Goal: Obtain resource: Download file/media

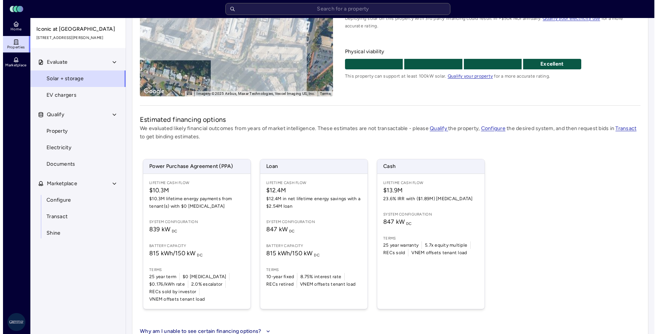
scroll to position [138, 0]
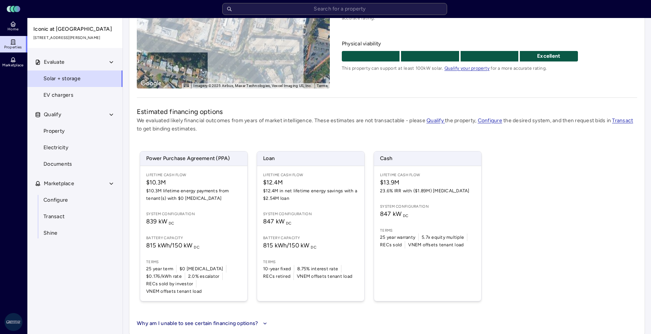
click at [197, 235] on span "Battery capacity" at bounding box center [193, 238] width 95 height 6
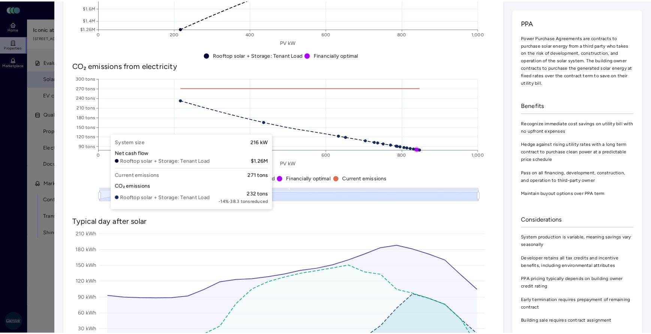
scroll to position [600, 0]
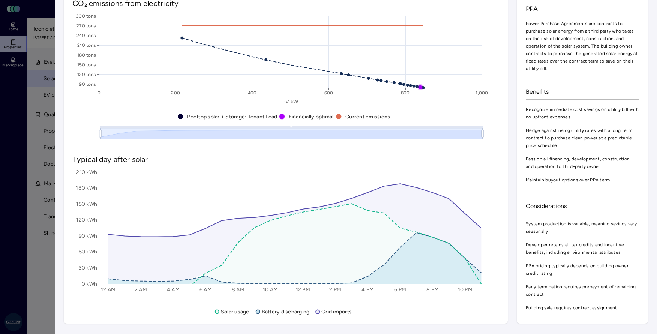
click at [46, 283] on div at bounding box center [328, 167] width 657 height 334
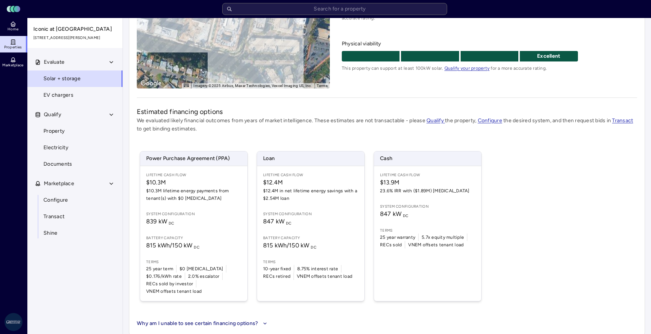
click at [65, 205] on link "Configure" at bounding box center [75, 200] width 96 height 16
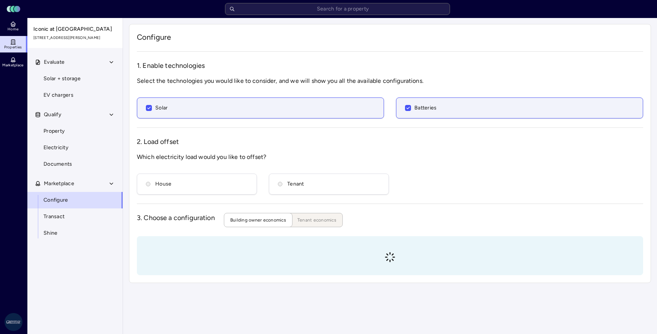
click at [406, 111] on div "Batteries" at bounding box center [519, 108] width 228 height 8
click at [406, 111] on button "Batteries" at bounding box center [408, 108] width 6 height 6
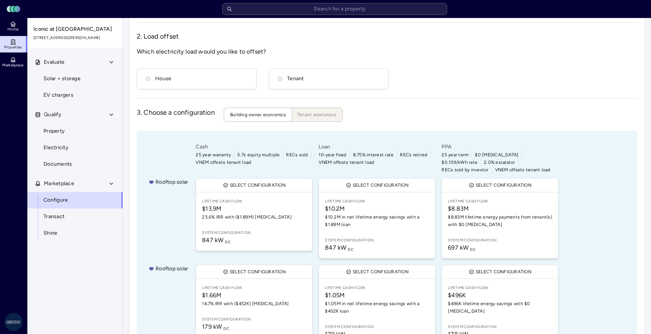
scroll to position [144, 0]
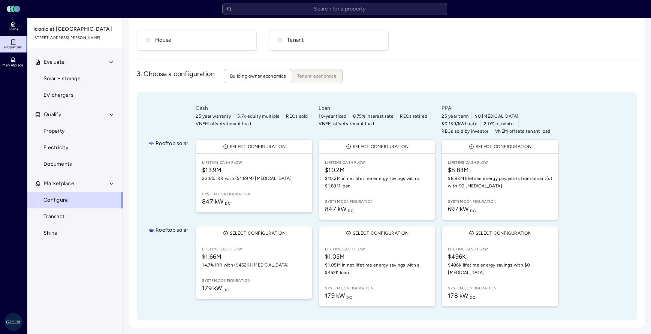
click at [188, 43] on div "House" at bounding box center [196, 40] width 101 height 8
click at [150, 42] on button "House" at bounding box center [148, 40] width 4 height 4
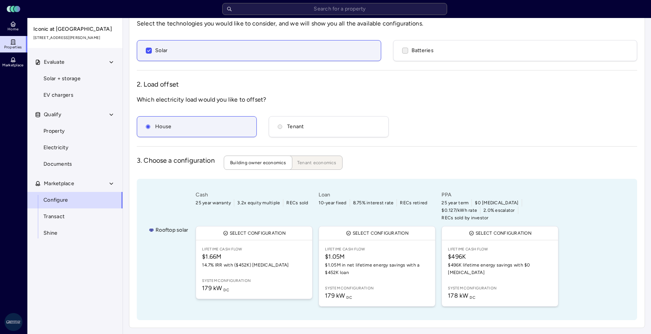
scroll to position [50, 0]
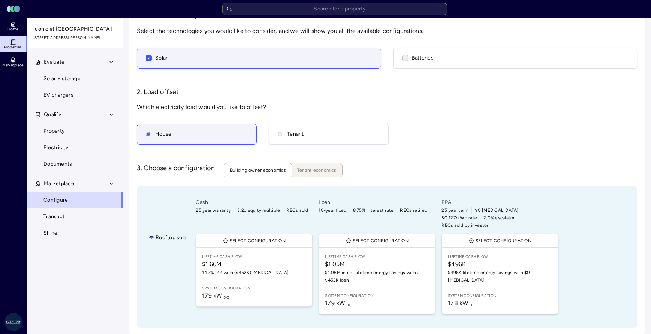
click at [293, 131] on span "Tenant" at bounding box center [295, 134] width 17 height 8
click at [282, 132] on button "Tenant" at bounding box center [280, 134] width 4 height 4
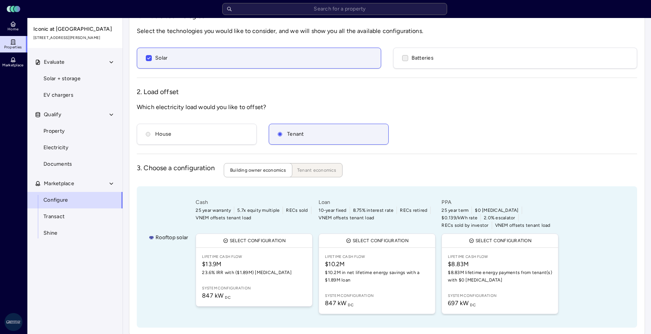
click at [224, 130] on div "House" at bounding box center [196, 134] width 101 height 8
click at [150, 132] on button "House" at bounding box center [148, 134] width 4 height 4
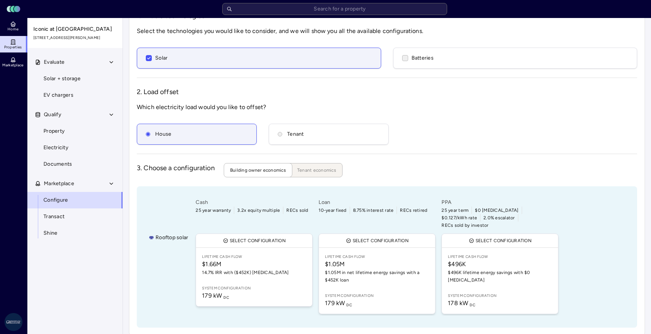
click at [305, 135] on div "Tenant" at bounding box center [328, 134] width 101 height 8
click at [282, 135] on button "Tenant" at bounding box center [280, 134] width 4 height 4
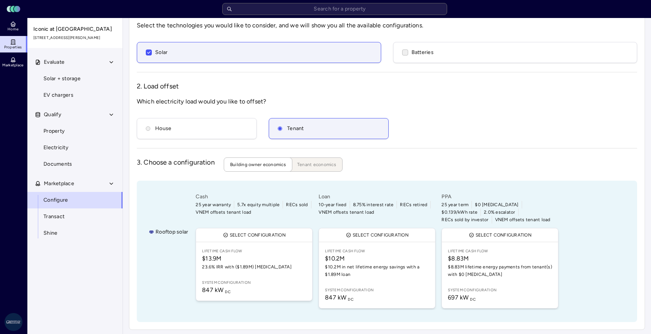
scroll to position [57, 0]
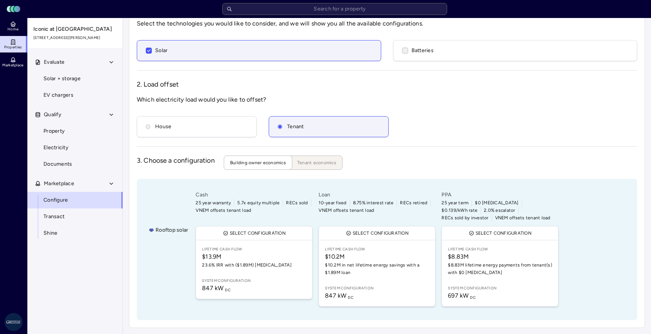
click at [66, 82] on span "Solar + storage" at bounding box center [61, 79] width 37 height 8
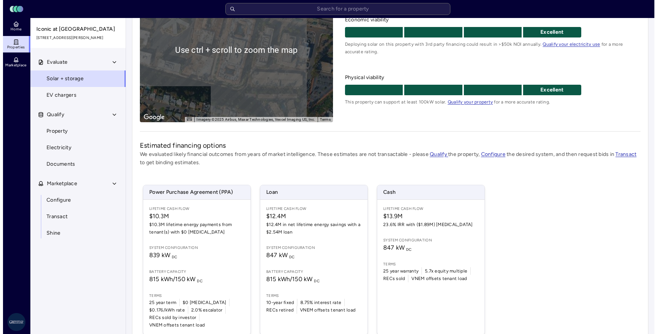
scroll to position [138, 0]
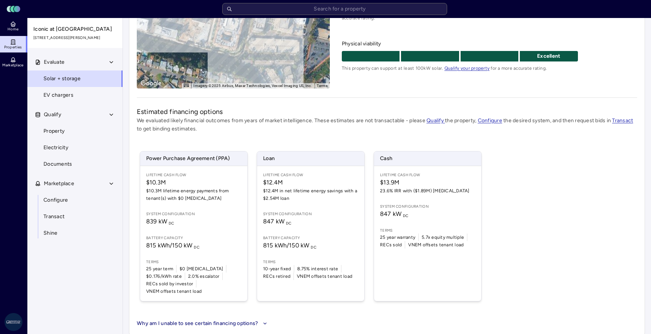
click at [300, 202] on span "$12.4M in net lifetime energy savings with a $2.54M loan" at bounding box center [310, 194] width 95 height 15
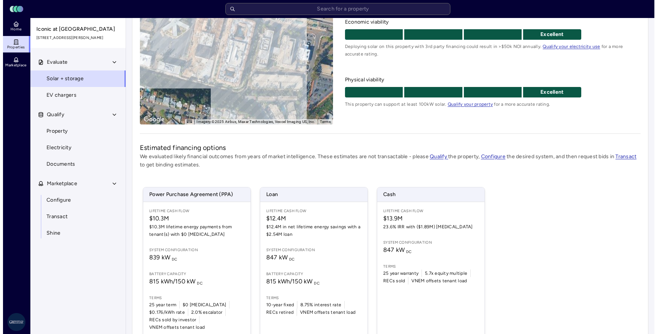
scroll to position [112, 0]
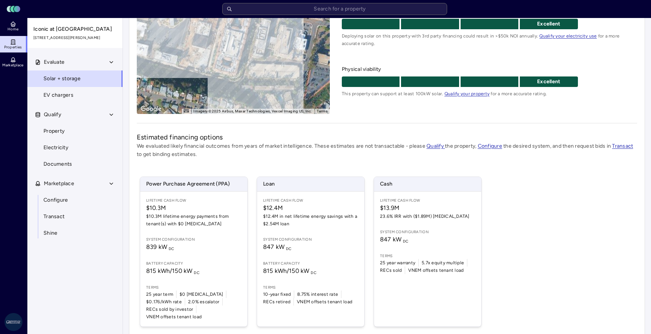
click at [178, 238] on span "System configuration" at bounding box center [193, 240] width 95 height 6
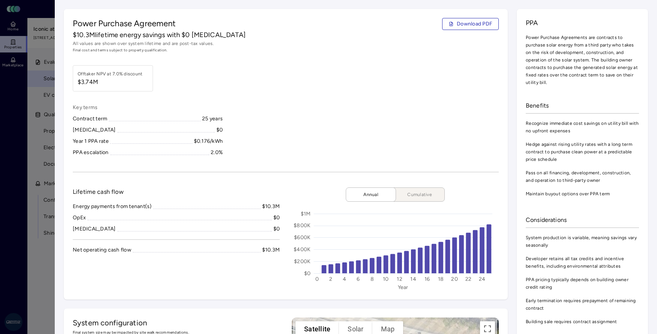
click at [372, 190] on button "Annual" at bounding box center [371, 194] width 50 height 14
click at [372, 194] on span "Annual" at bounding box center [370, 194] width 37 height 7
click at [458, 23] on span "Download PDF" at bounding box center [475, 24] width 36 height 8
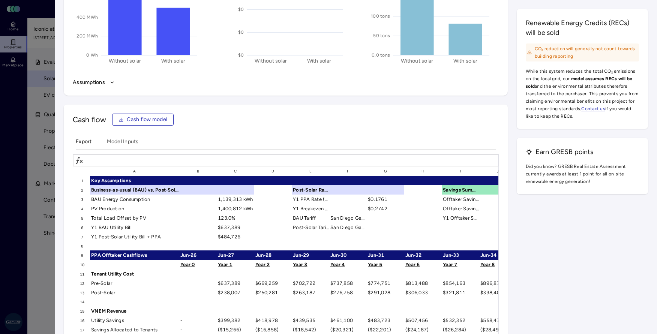
scroll to position [1092, 0]
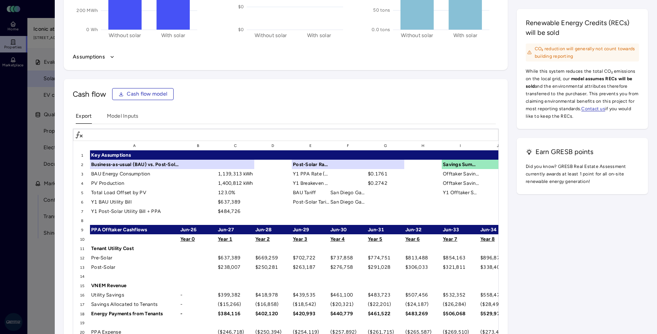
click at [137, 93] on span "Cash flow model" at bounding box center [147, 94] width 40 height 8
